Goal: Information Seeking & Learning: Check status

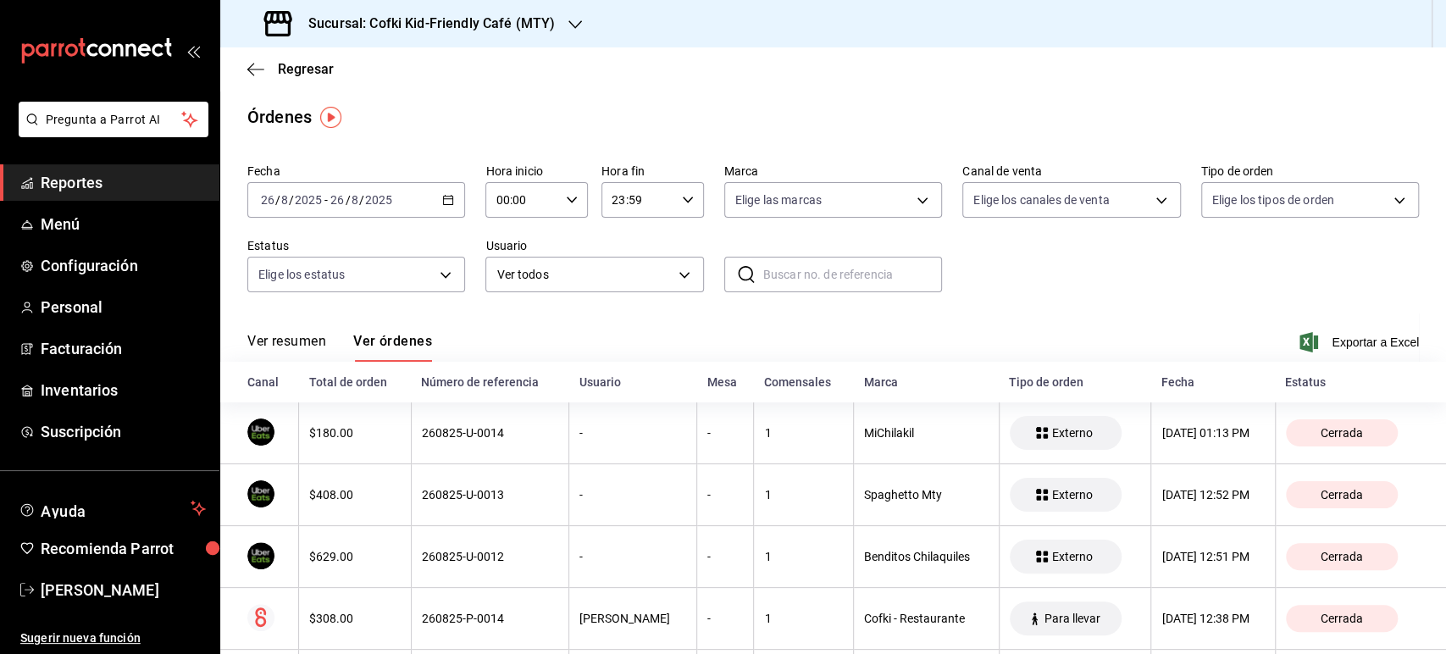
click at [279, 338] on button "Ver resumen" at bounding box center [286, 347] width 79 height 29
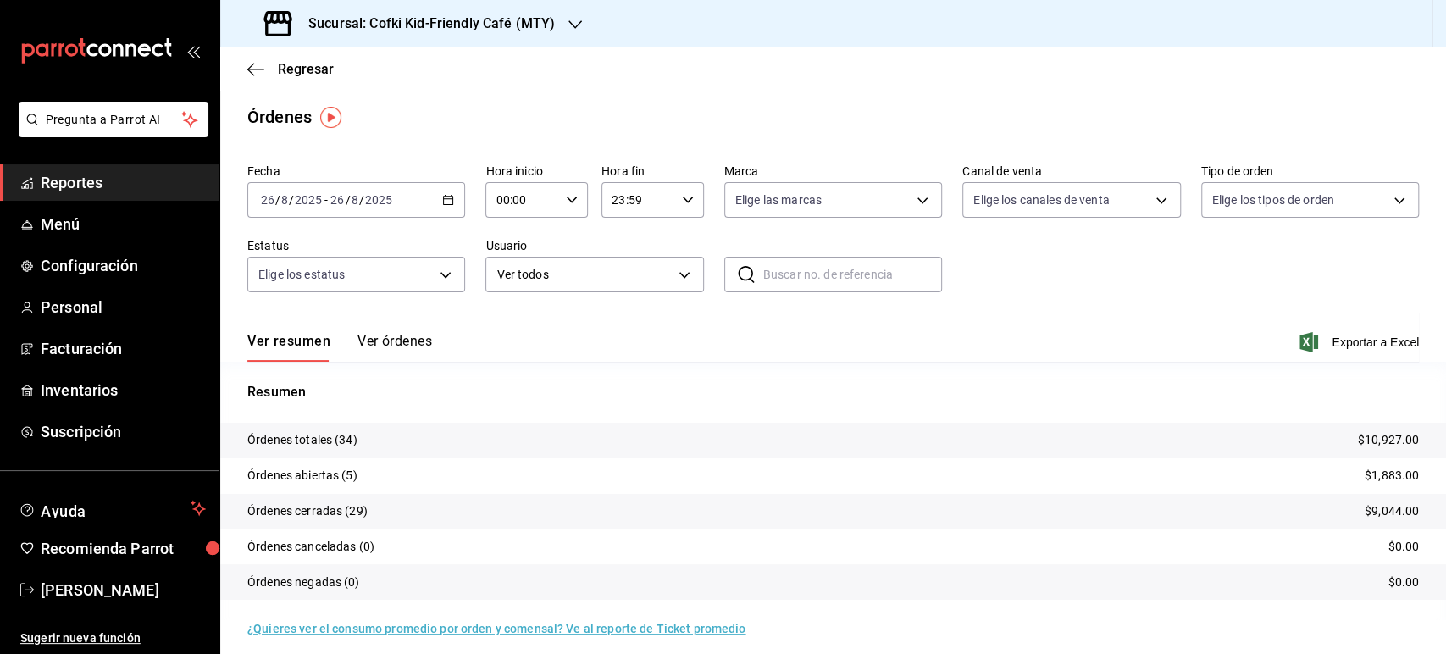
click at [549, 24] on h3 "Sucursal: Cofki Kid-Friendly Café (MTY)" at bounding box center [425, 24] width 260 height 20
click at [373, 106] on div "Cofki Cafe ([GEOGRAPHIC_DATA])" at bounding box center [347, 111] width 227 height 18
click at [390, 337] on button "Ver órdenes" at bounding box center [394, 347] width 75 height 29
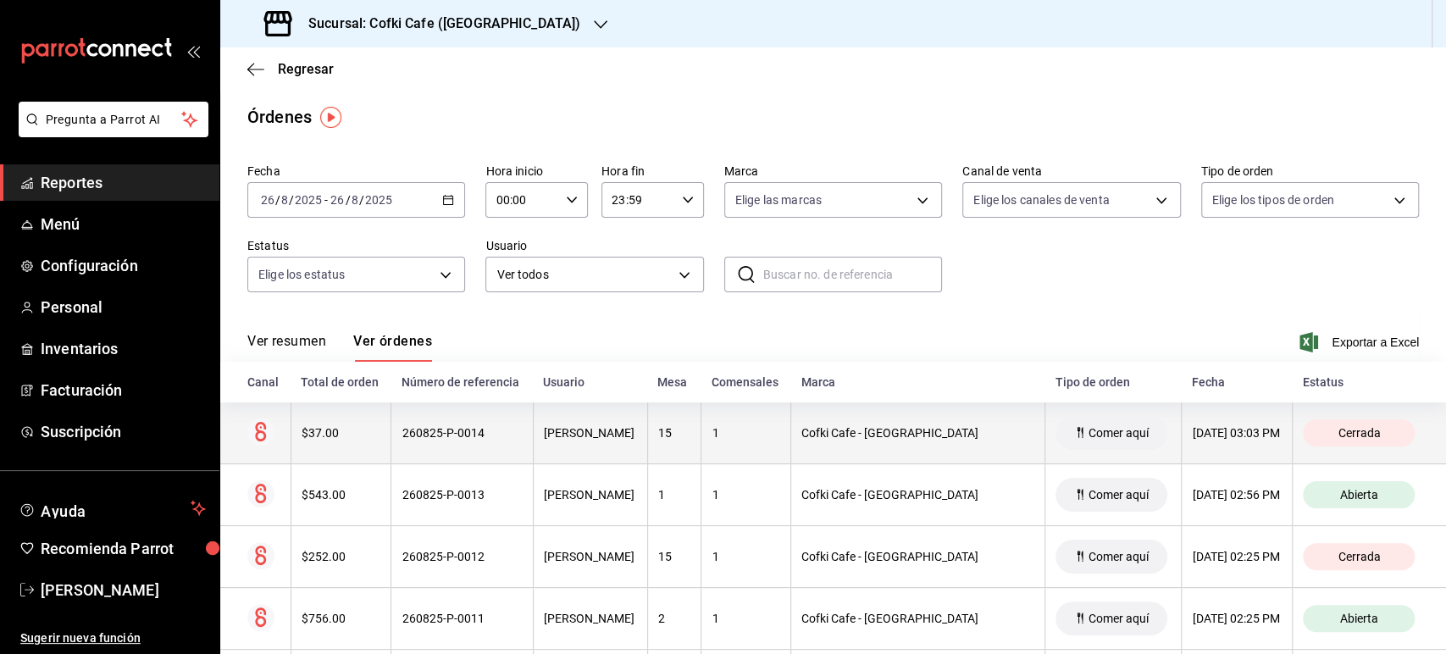
click at [311, 438] on div "$37.00" at bounding box center [342, 433] width 80 height 14
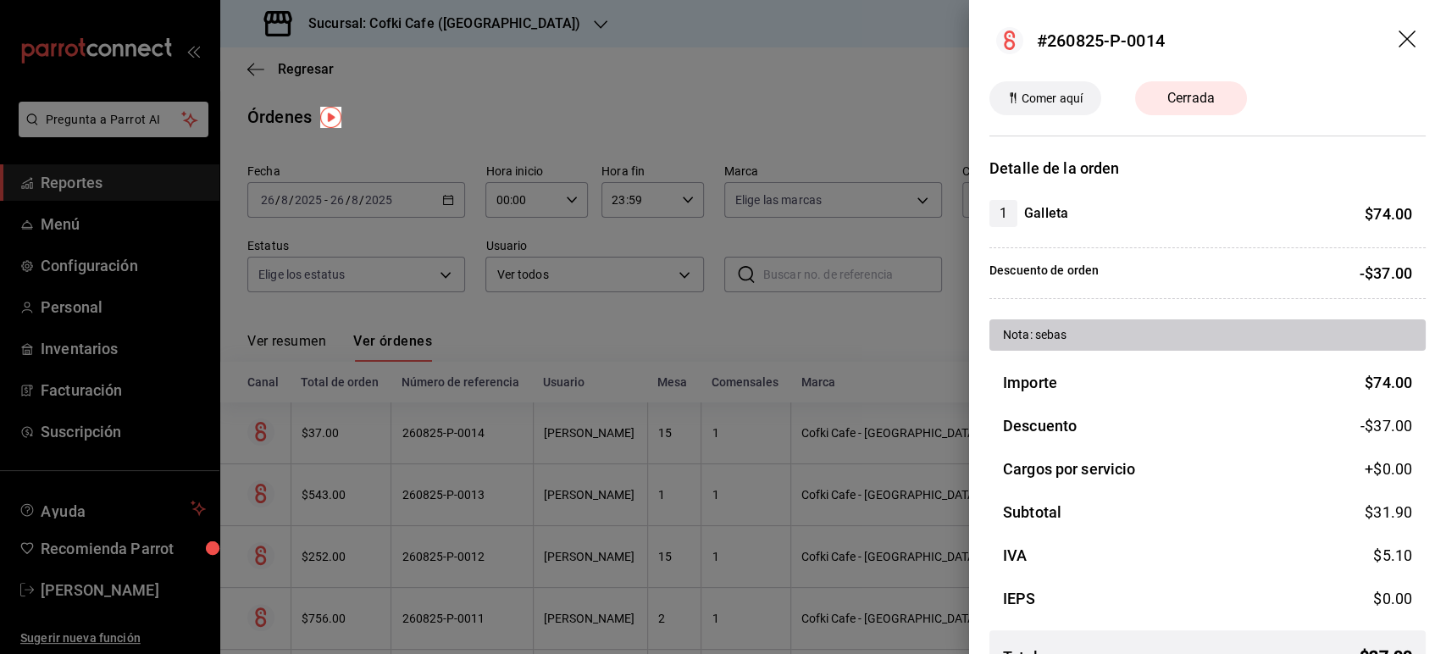
click at [1398, 36] on icon "drag" at bounding box center [1408, 40] width 20 height 20
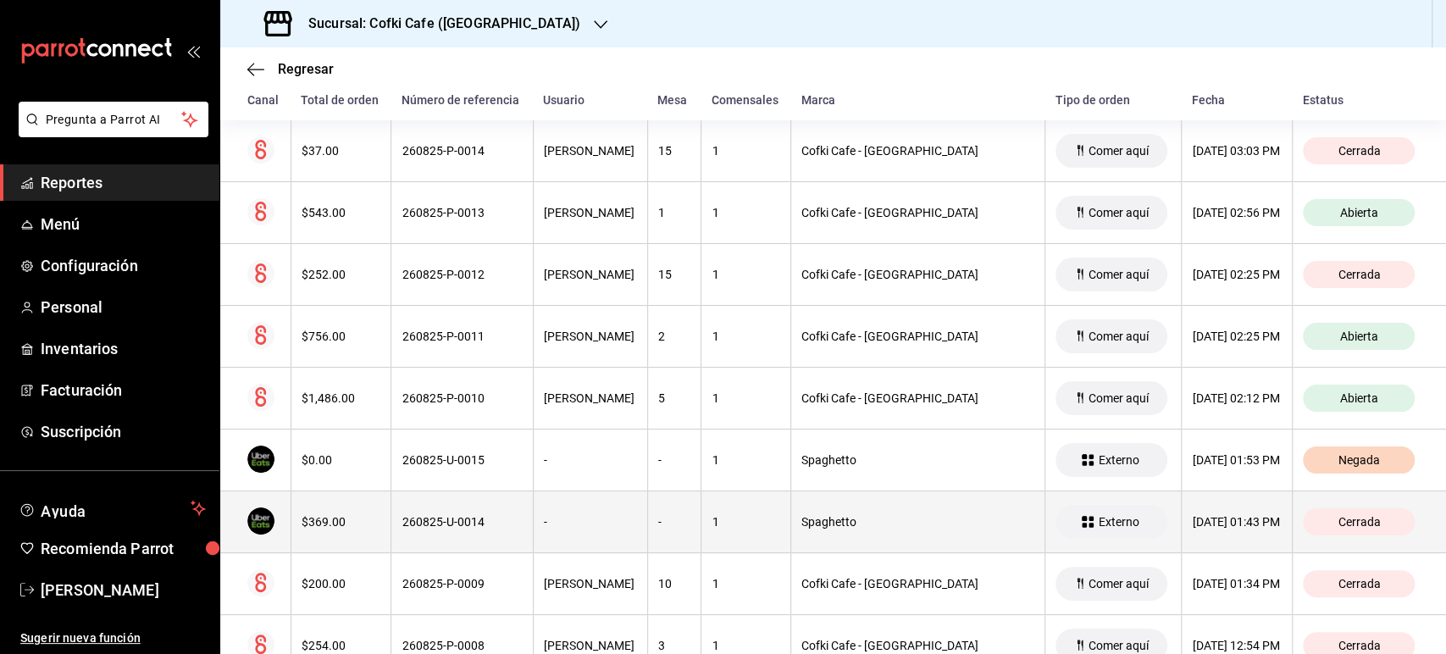
scroll to position [470, 0]
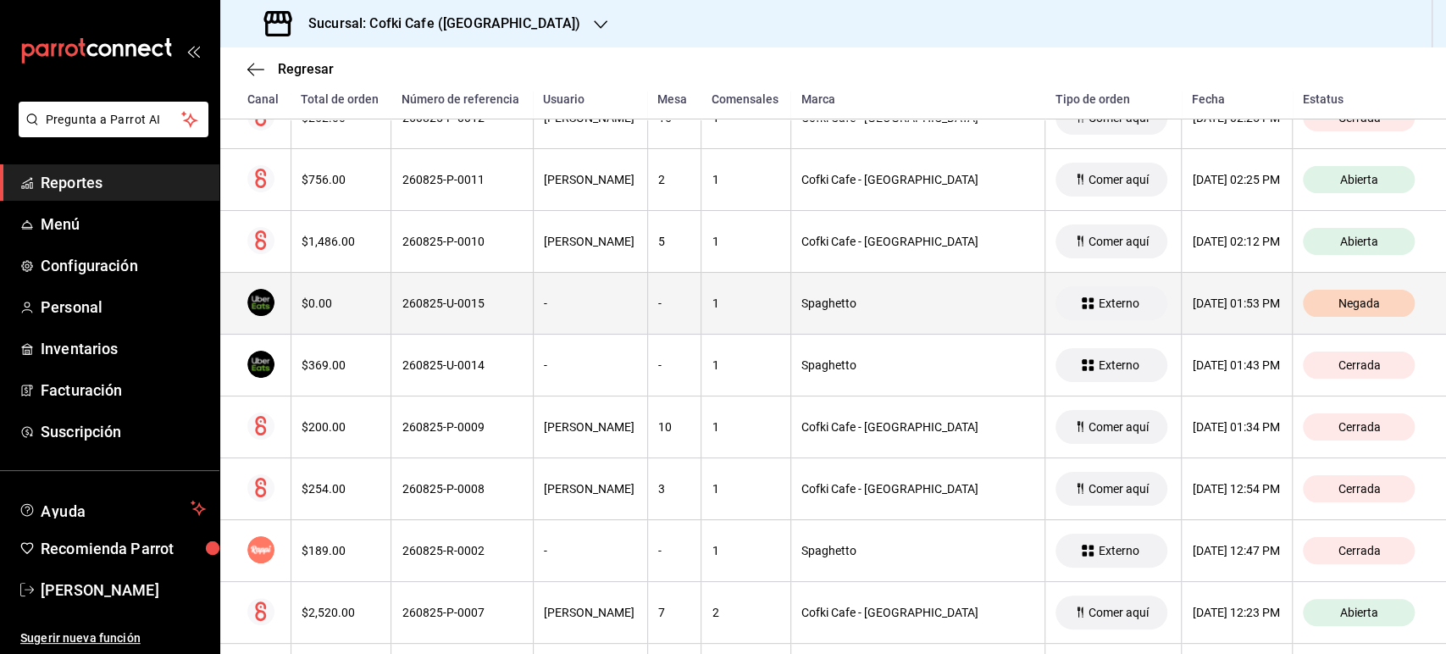
click at [308, 306] on div "$0.00" at bounding box center [342, 303] width 80 height 14
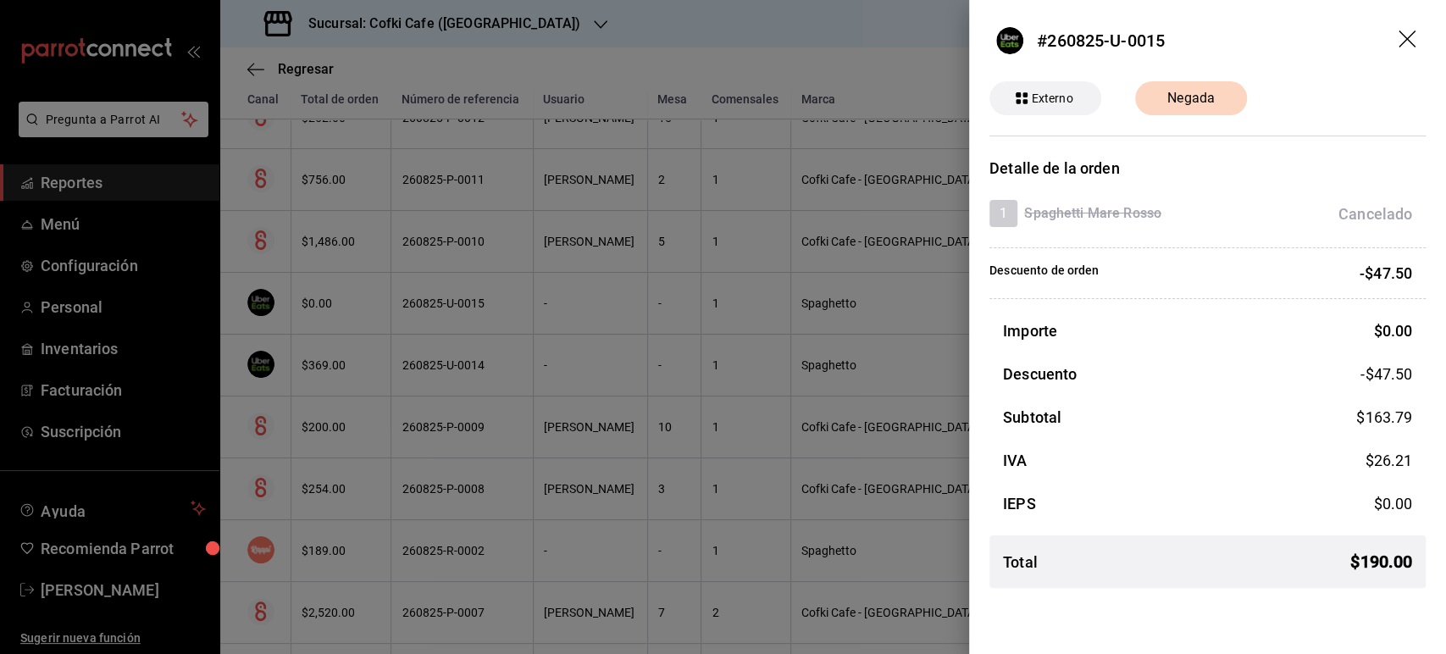
click at [1408, 34] on icon "drag" at bounding box center [1408, 40] width 20 height 20
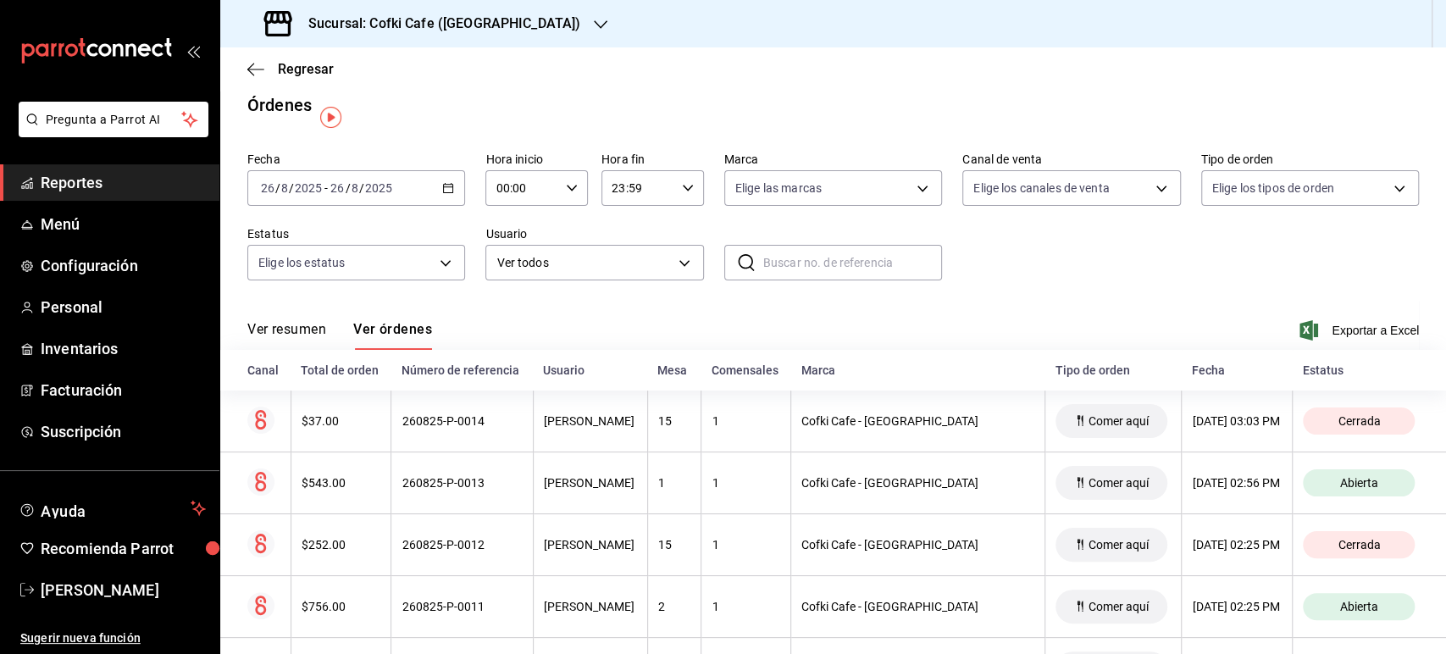
scroll to position [0, 0]
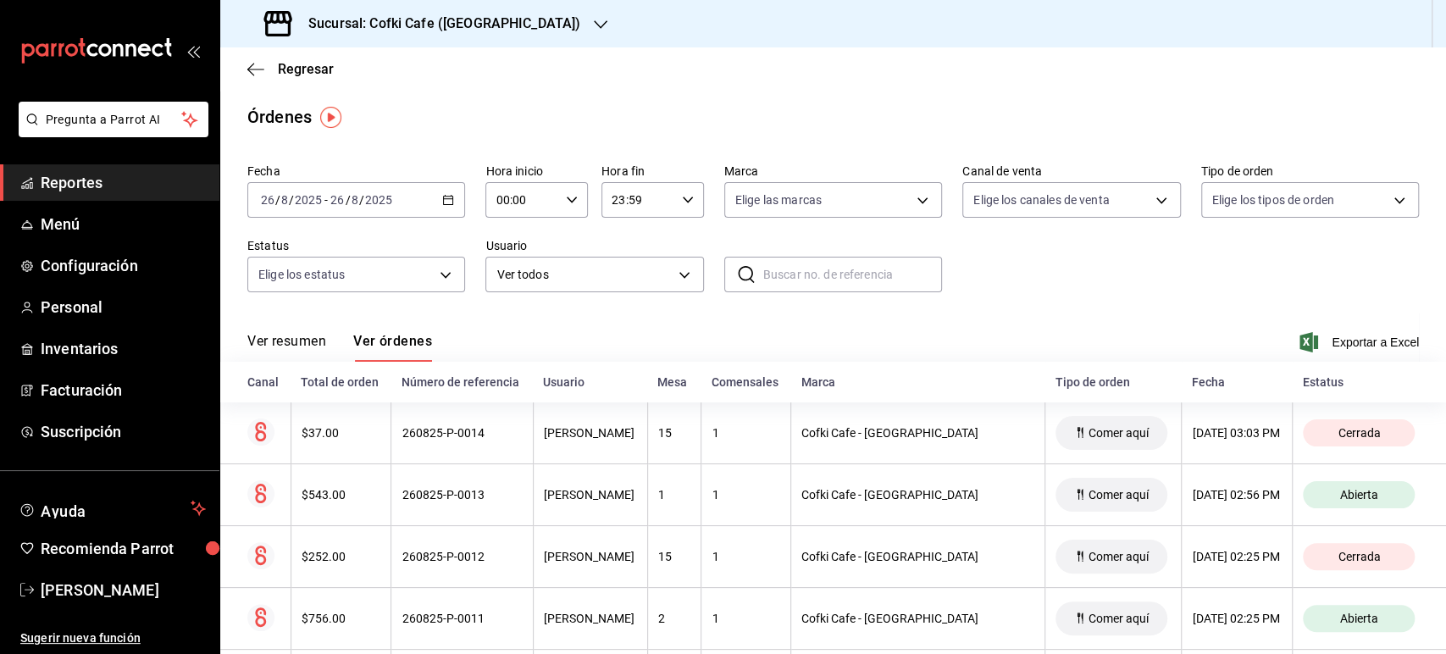
click at [115, 185] on span "Reportes" at bounding box center [123, 182] width 165 height 23
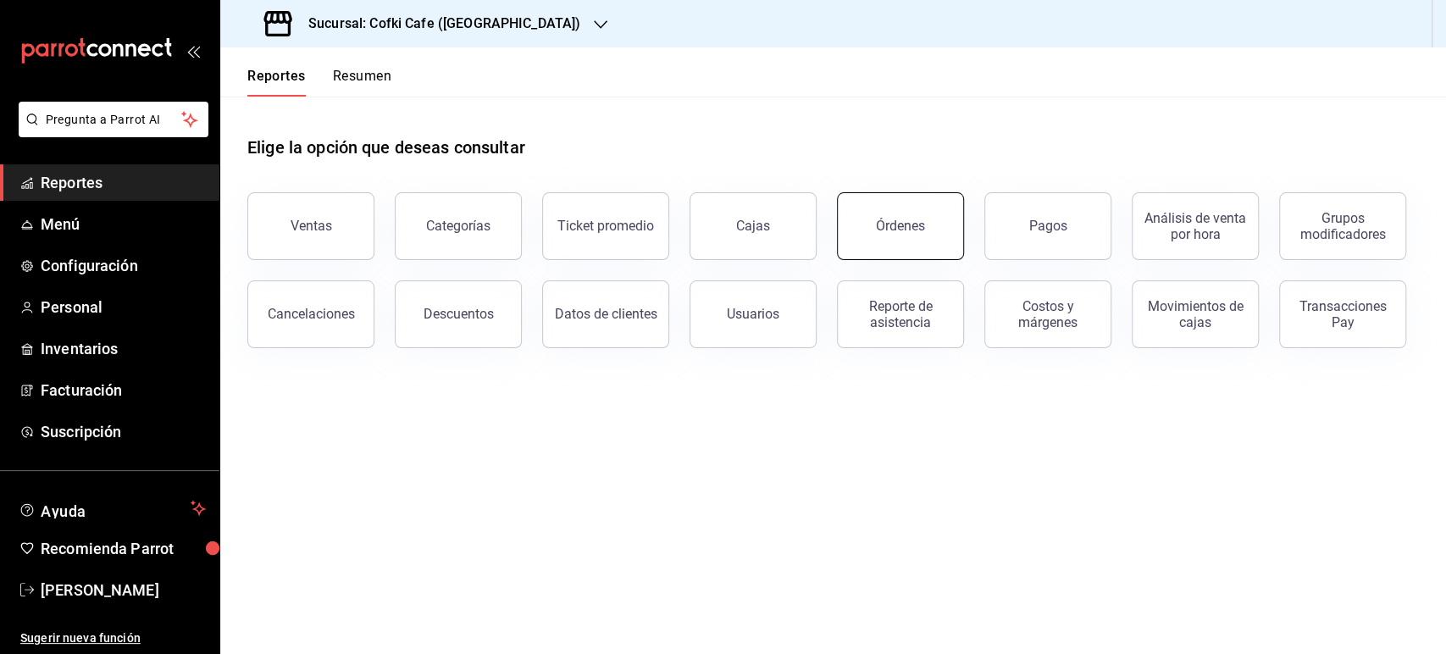
click at [909, 241] on button "Órdenes" at bounding box center [900, 226] width 127 height 68
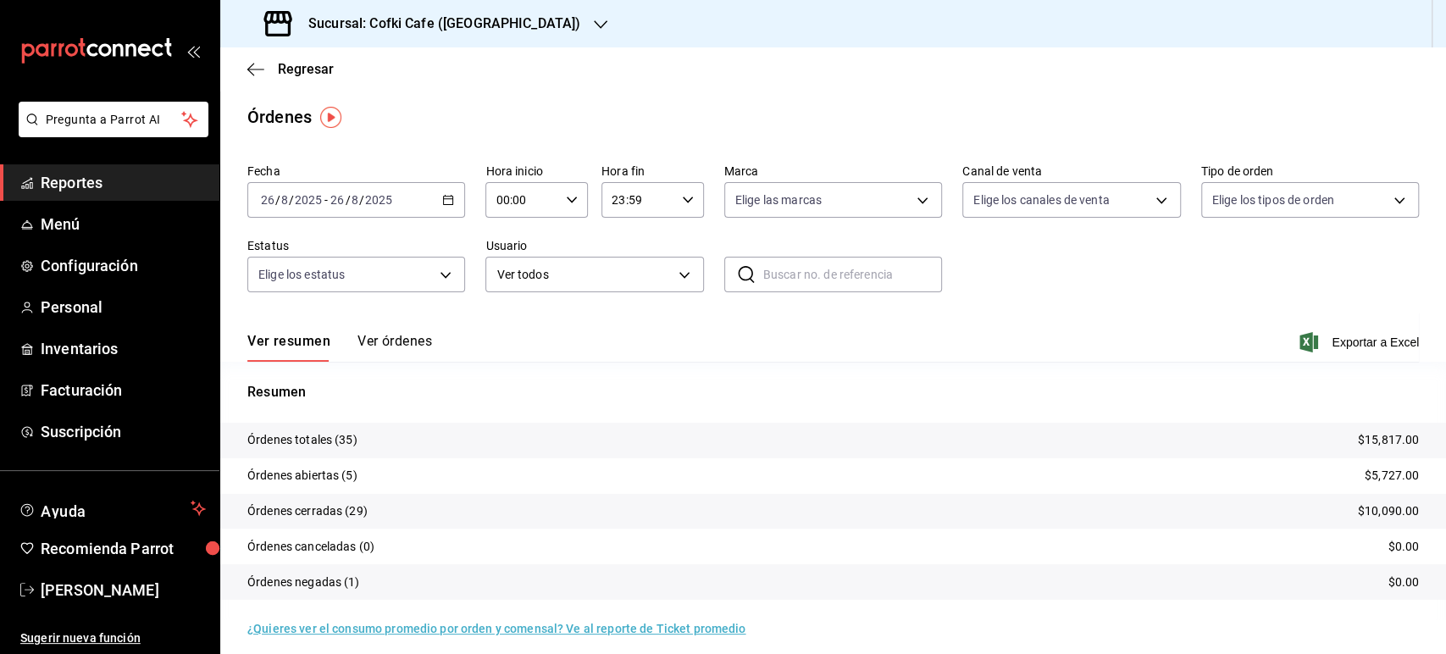
click at [396, 336] on button "Ver órdenes" at bounding box center [394, 347] width 75 height 29
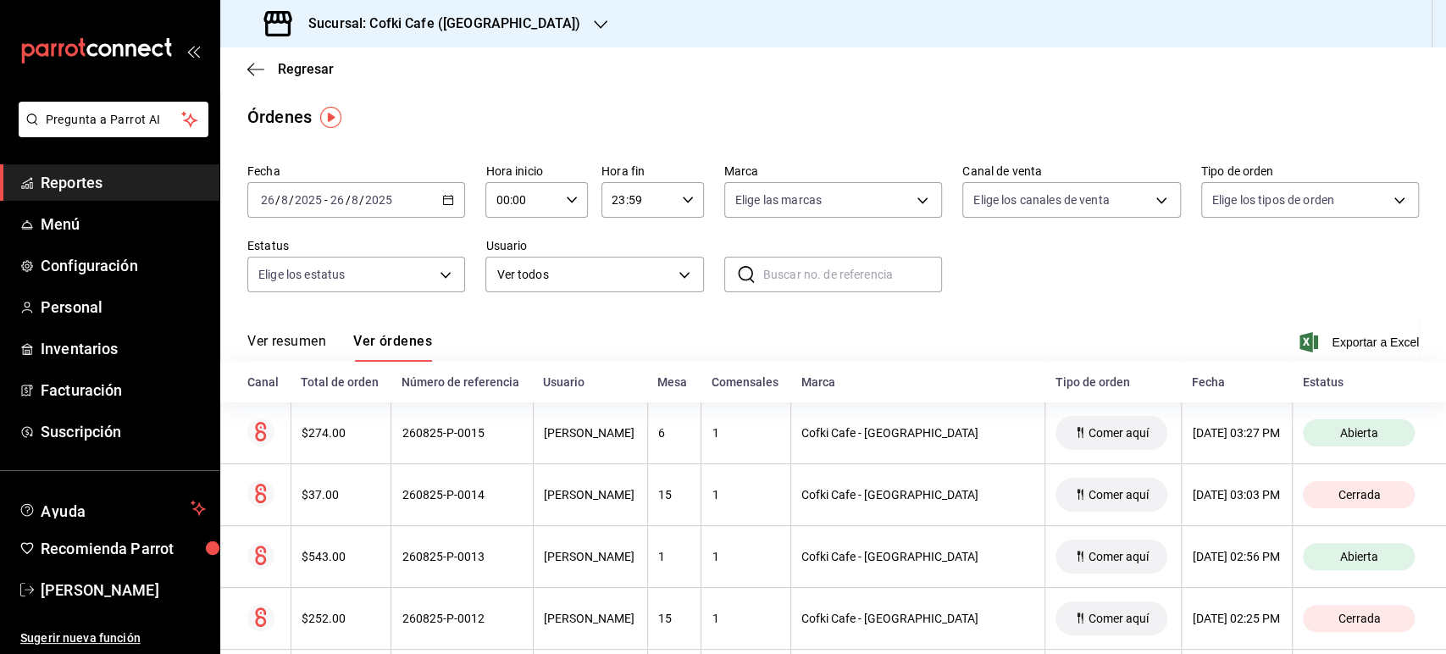
click at [446, 30] on h3 "Sucursal: Cofki Cafe ([GEOGRAPHIC_DATA])" at bounding box center [437, 24] width 285 height 20
click at [372, 80] on span "Cofki Kid-Friendly Café (MTY)" at bounding box center [312, 73] width 157 height 18
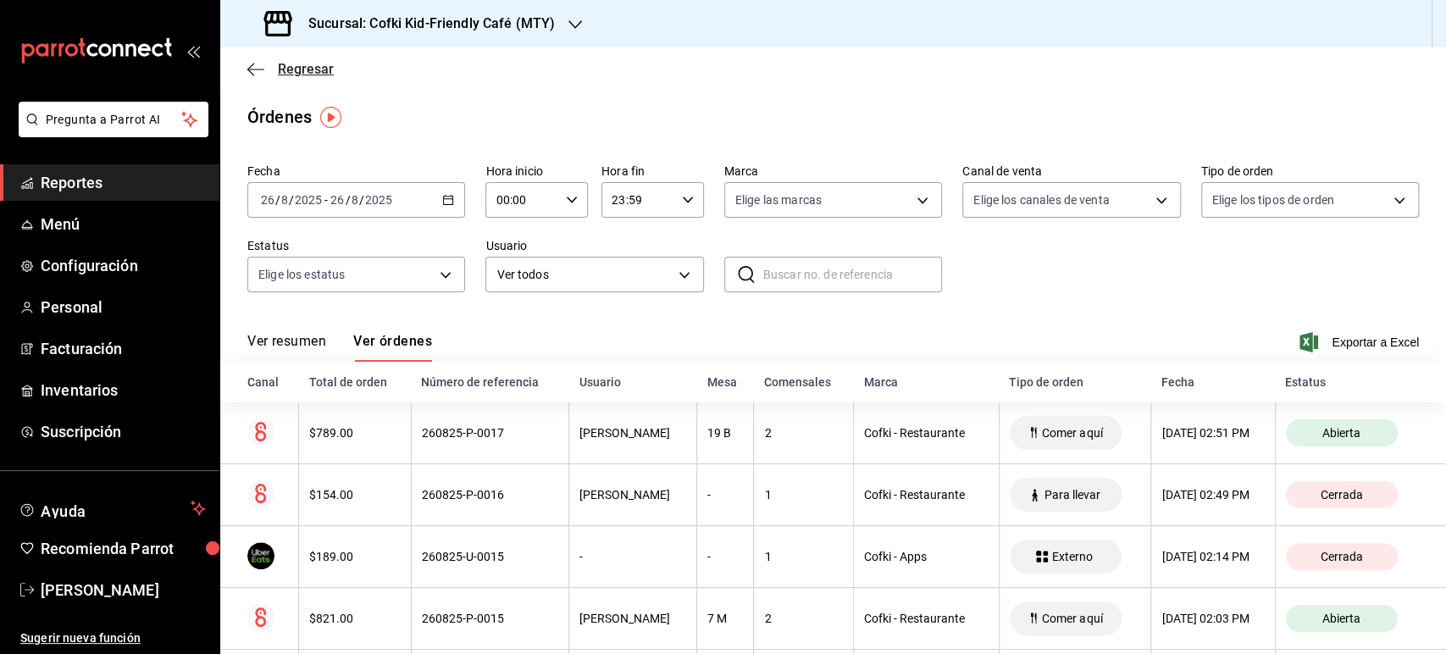
click at [306, 67] on span "Regresar" at bounding box center [306, 69] width 56 height 16
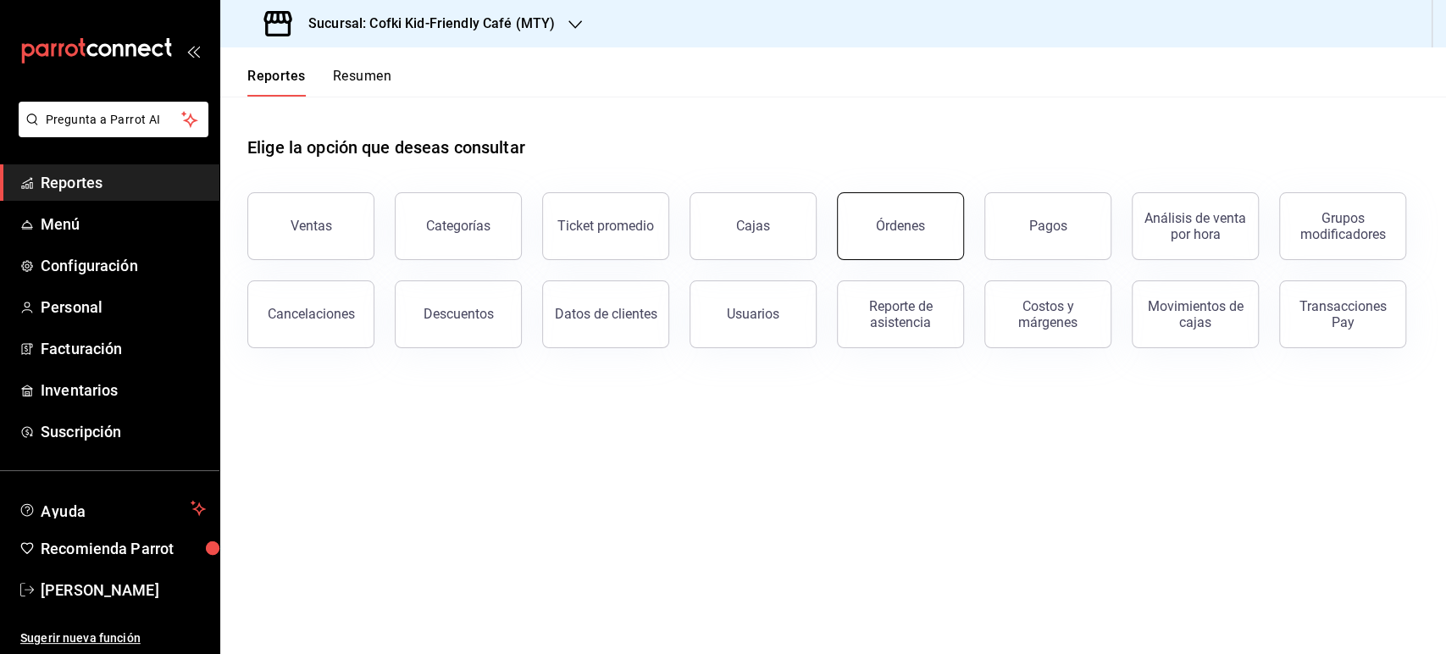
click at [894, 218] on div "Órdenes" at bounding box center [900, 226] width 49 height 16
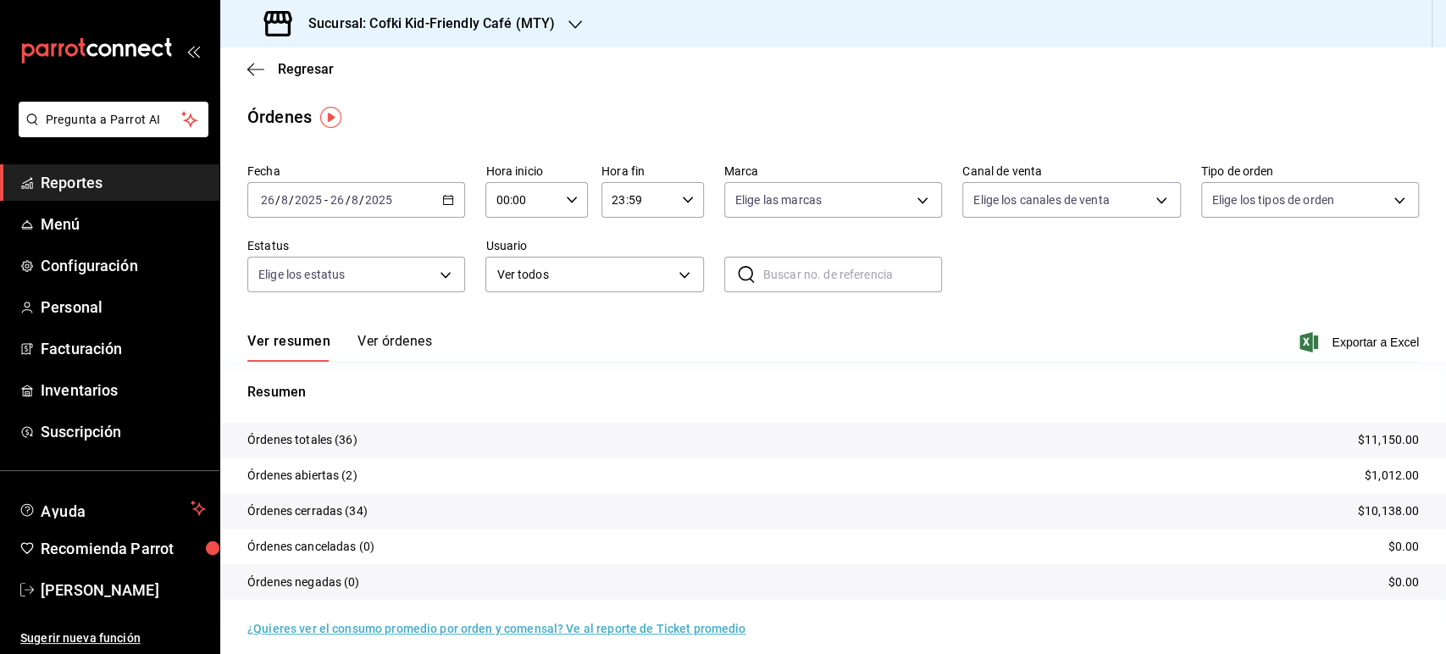
click at [525, 32] on h3 "Sucursal: Cofki Kid-Friendly Café (MTY)" at bounding box center [425, 24] width 260 height 20
click at [393, 107] on div "Cofki Cafe ([GEOGRAPHIC_DATA])" at bounding box center [347, 111] width 227 height 18
click at [401, 334] on button "Ver órdenes" at bounding box center [394, 347] width 75 height 29
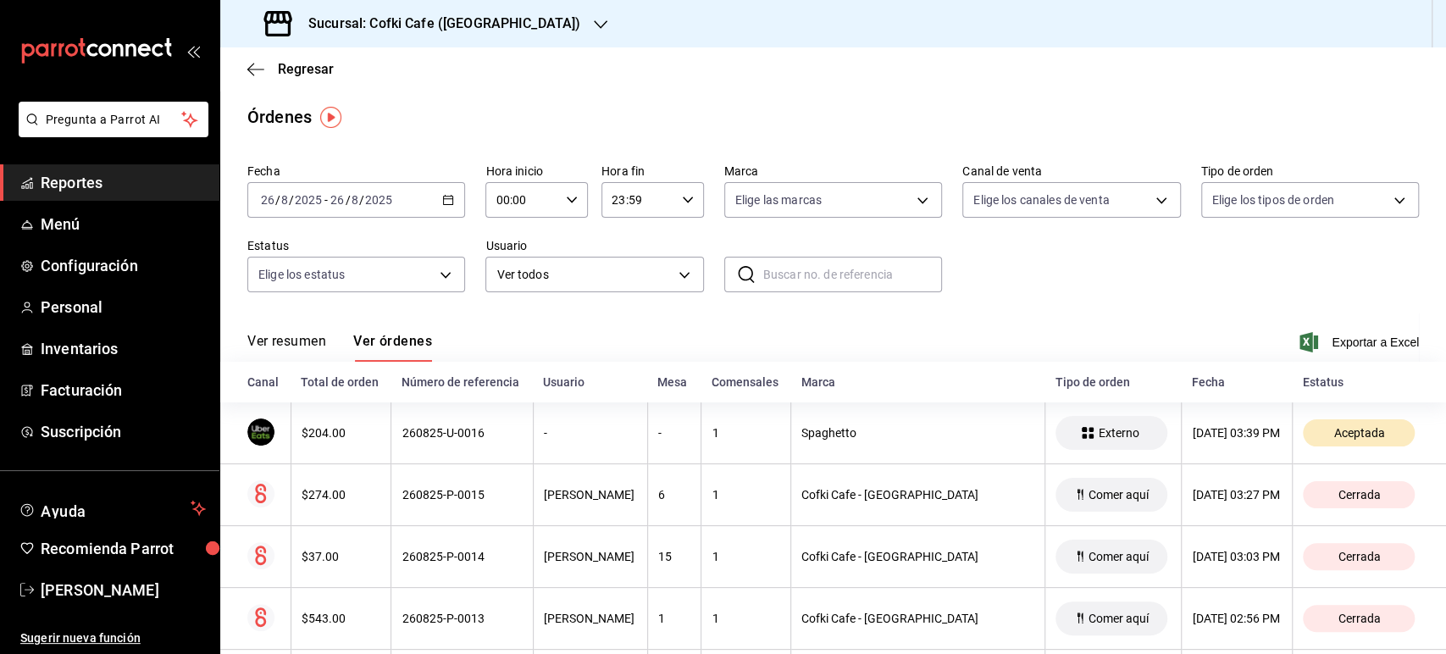
click at [312, 329] on div "Ver resumen Ver órdenes Exportar a Excel" at bounding box center [832, 337] width 1171 height 49
click at [311, 338] on button "Ver resumen" at bounding box center [286, 347] width 79 height 29
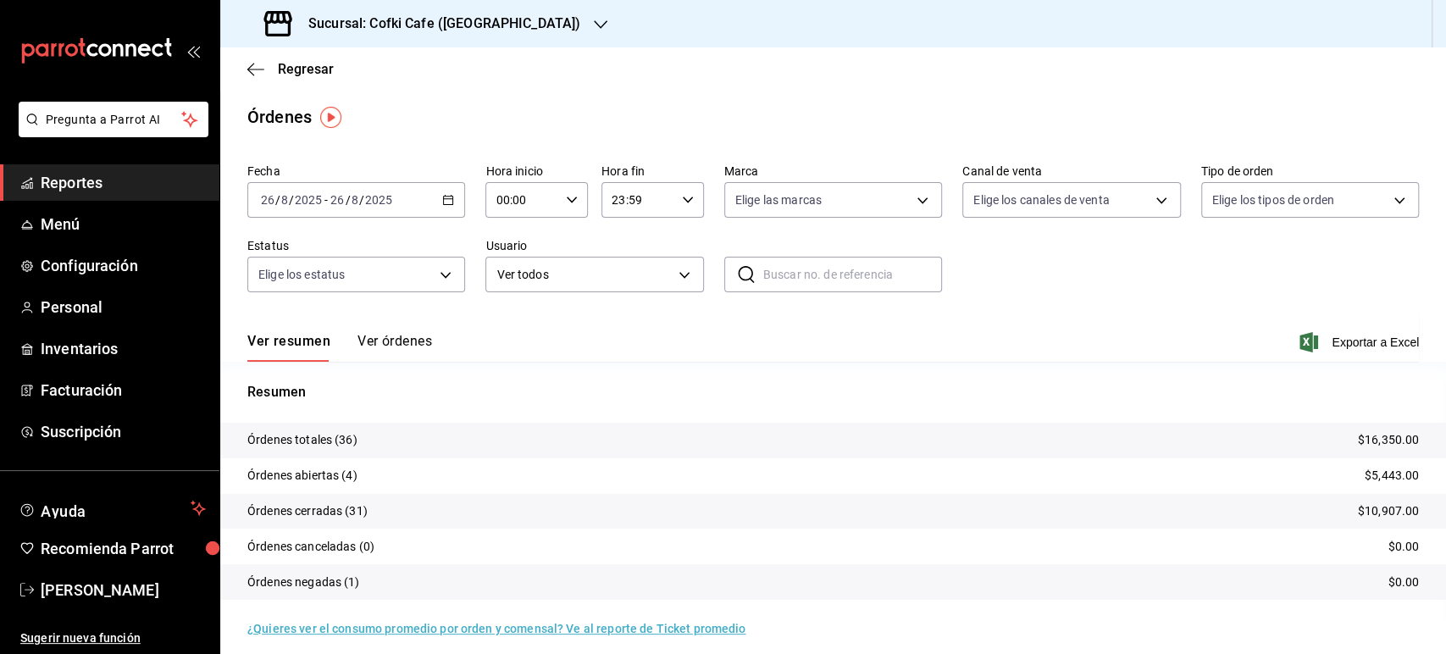
click at [406, 346] on button "Ver órdenes" at bounding box center [394, 347] width 75 height 29
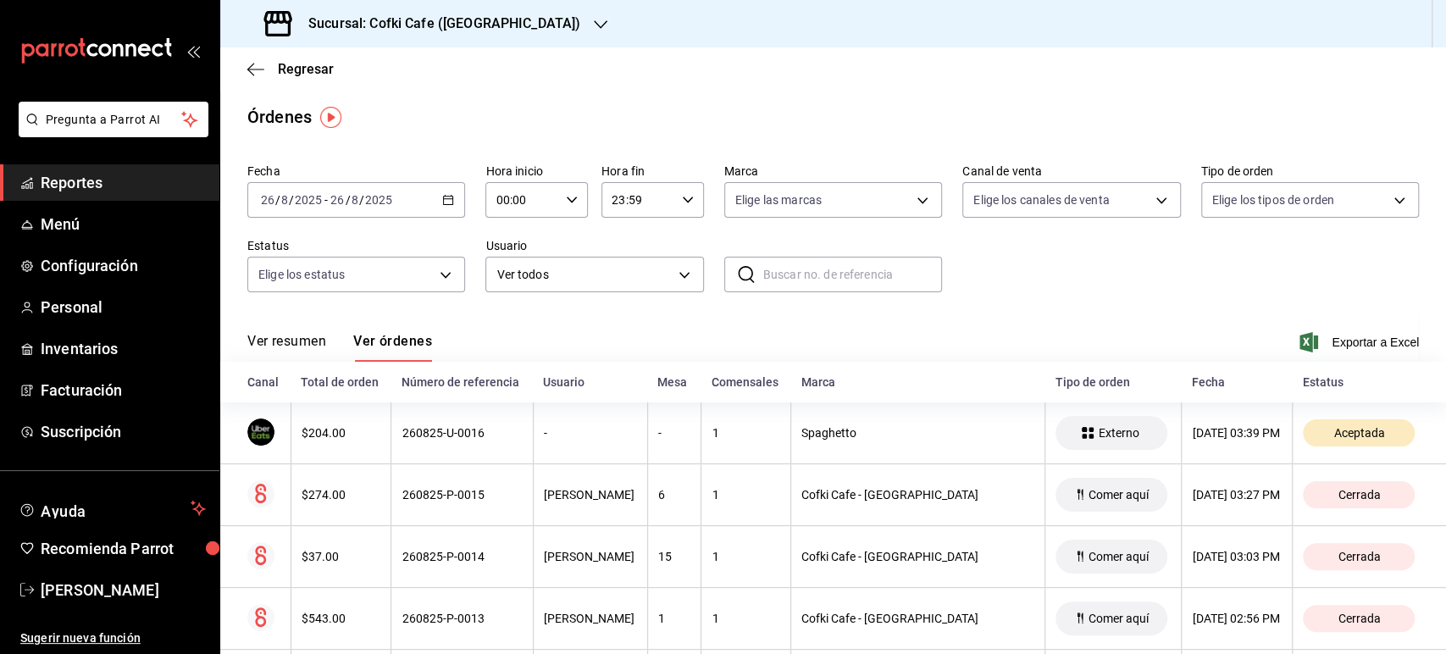
click at [282, 338] on button "Ver resumen" at bounding box center [286, 347] width 79 height 29
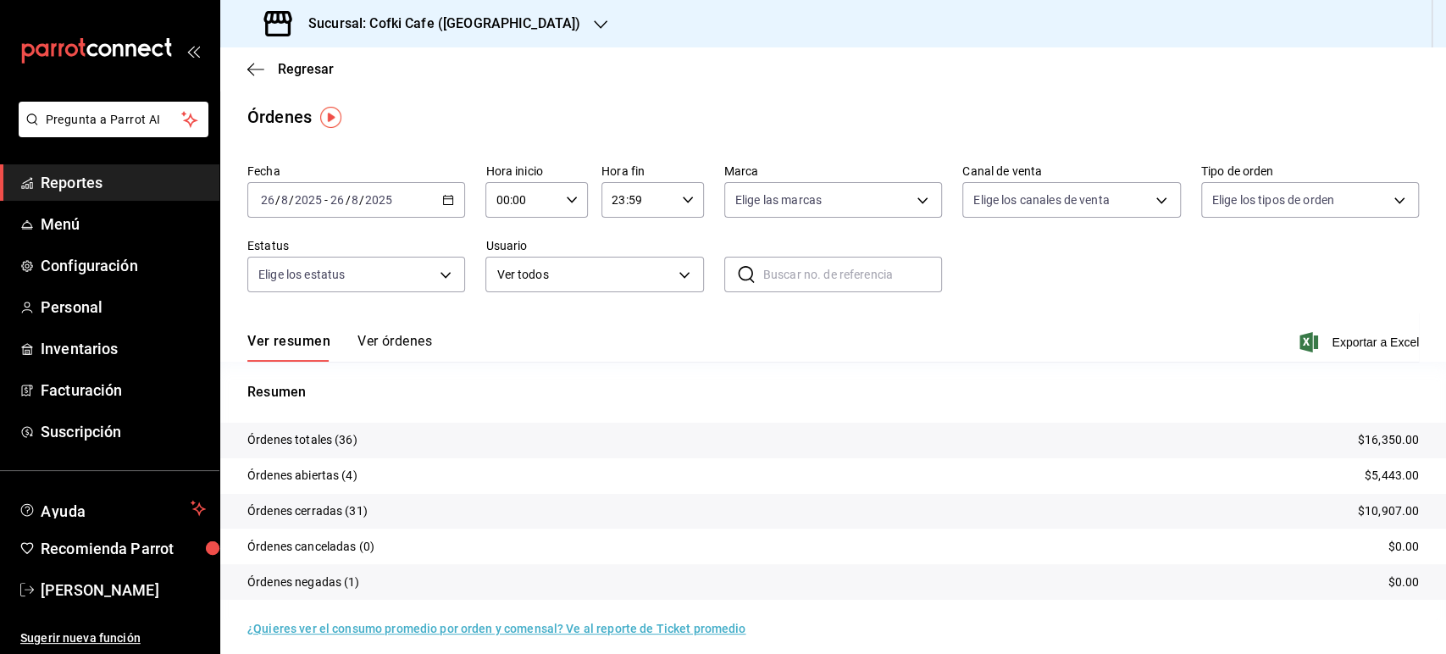
click at [514, 23] on div "Sucursal: Cofki Cafe ([GEOGRAPHIC_DATA])" at bounding box center [424, 23] width 380 height 47
click at [406, 66] on div "Cofki Kid-Friendly Café (MTY)" at bounding box center [347, 73] width 227 height 18
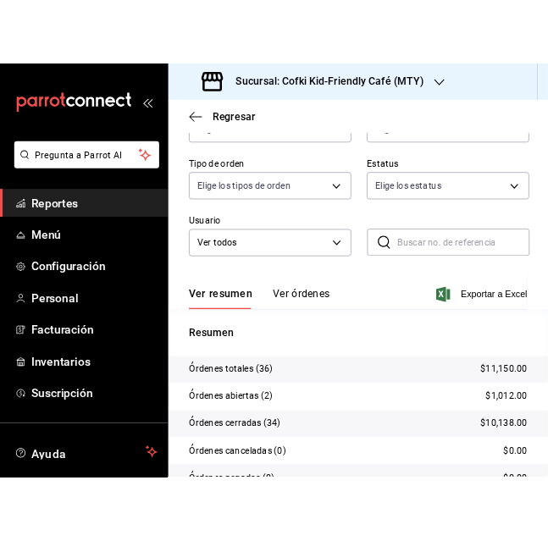
scroll to position [291, 0]
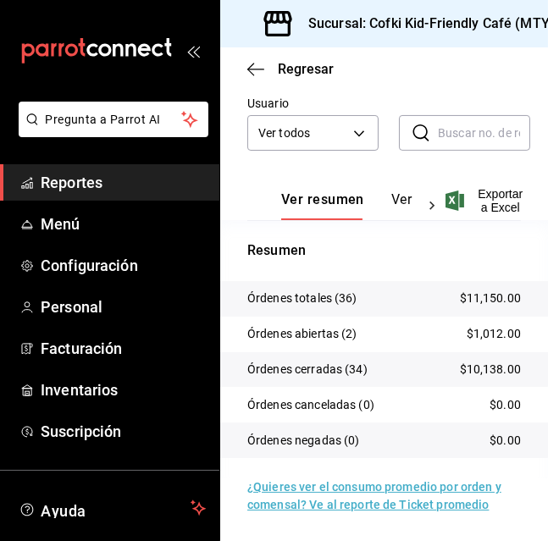
click at [433, 207] on icon at bounding box center [432, 206] width 5 height 8
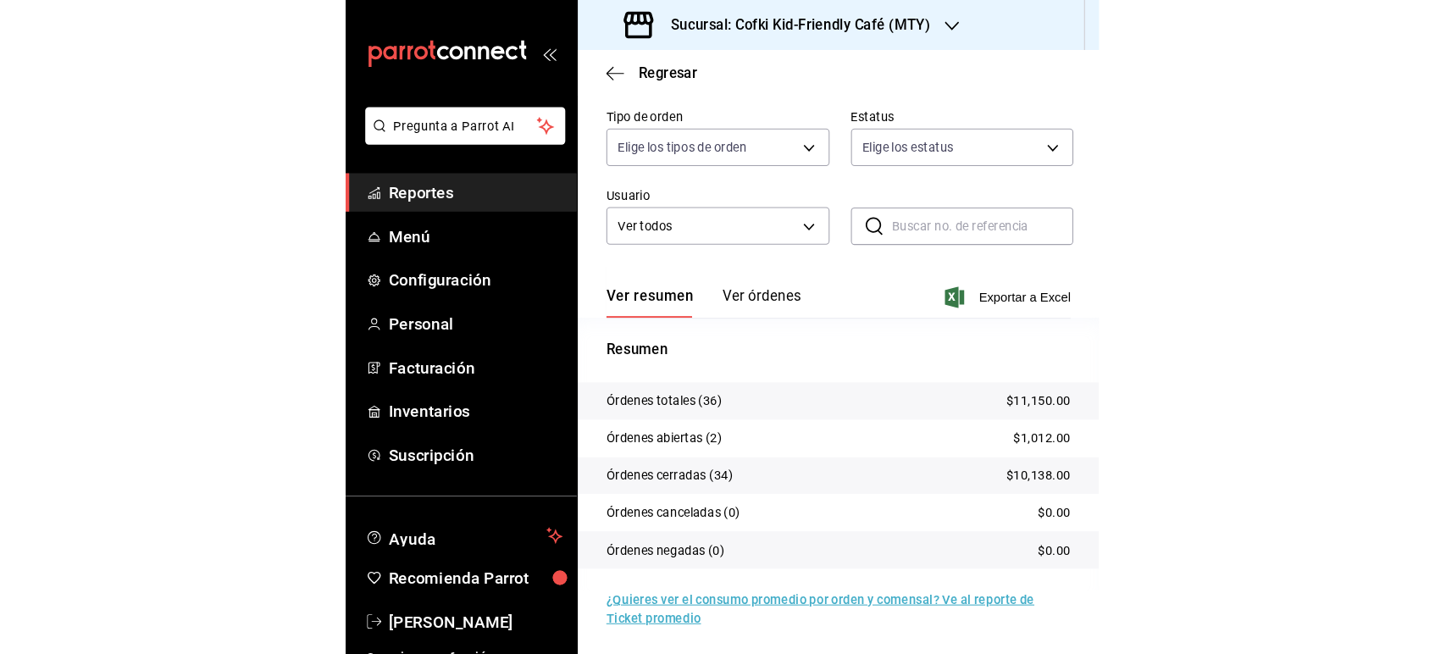
scroll to position [11, 0]
